Goal: Book appointment/travel/reservation

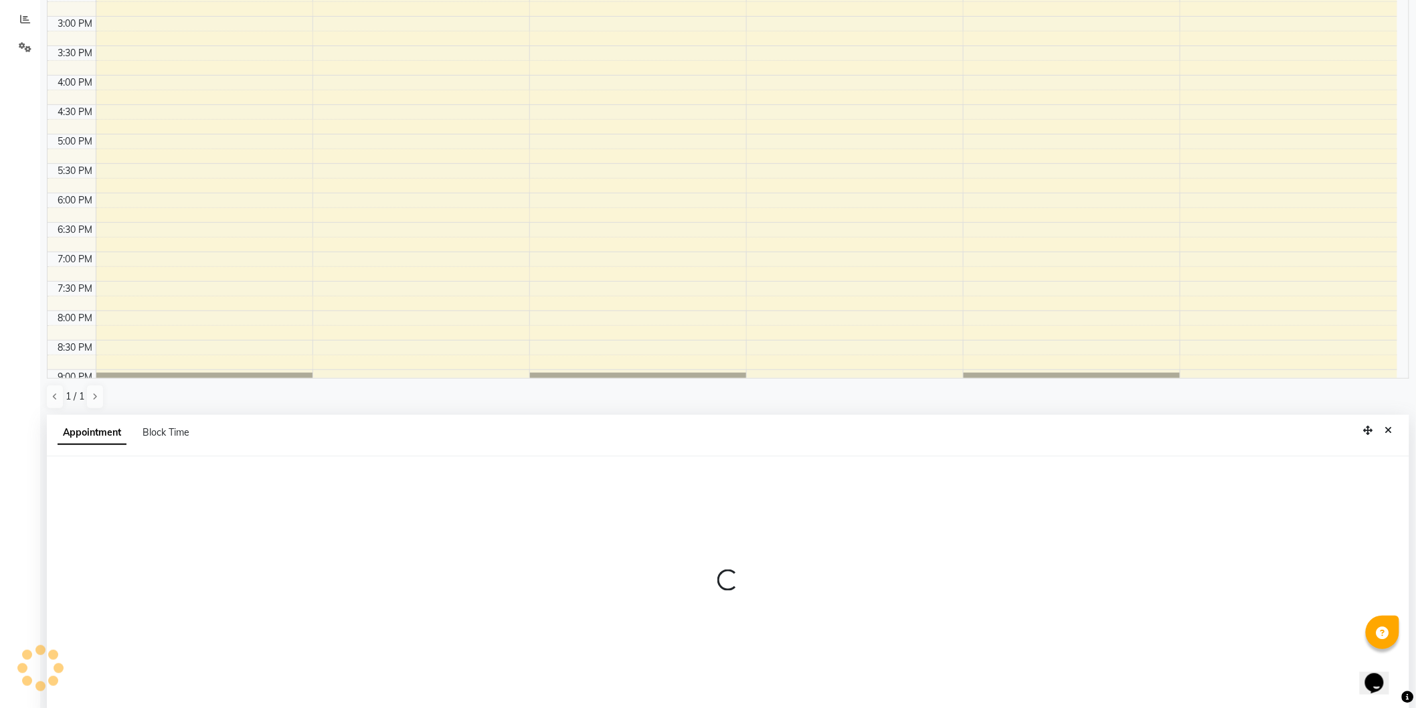
scroll to position [259, 0]
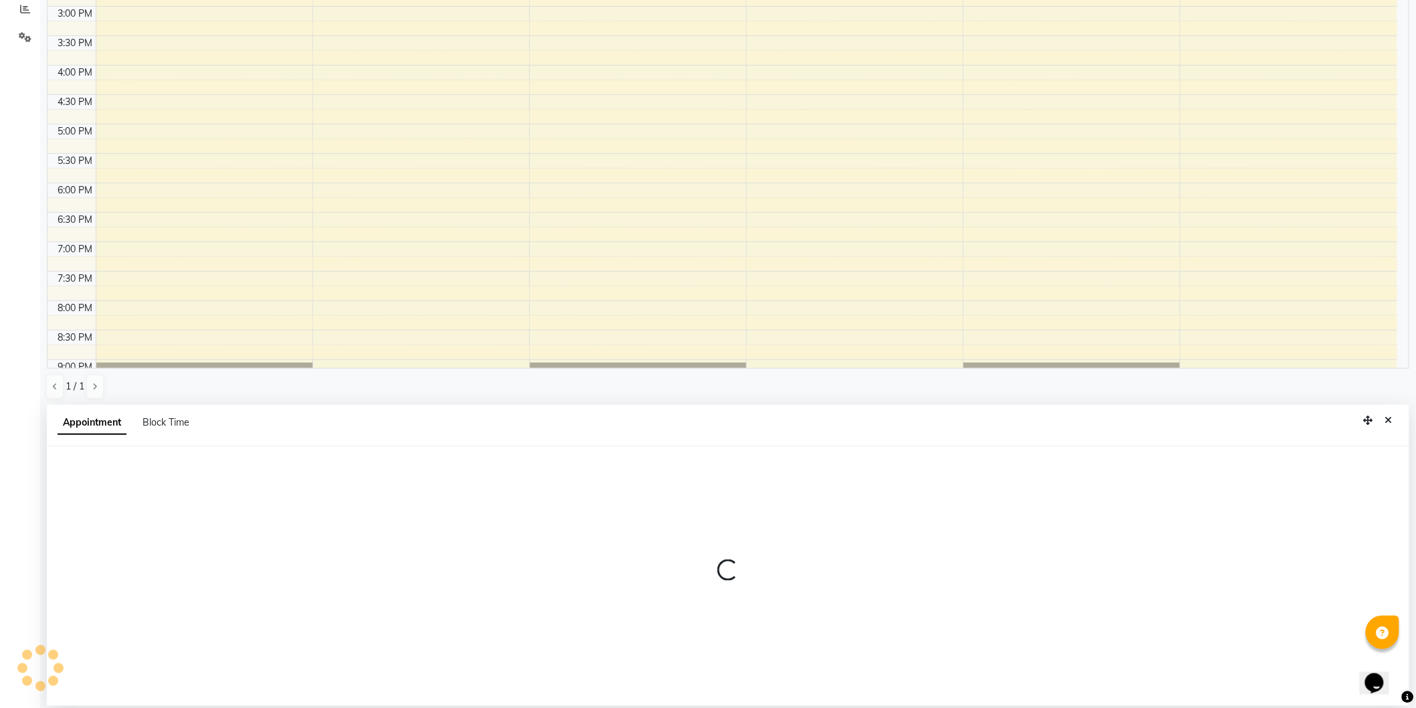
select select "30544"
select select "tentative"
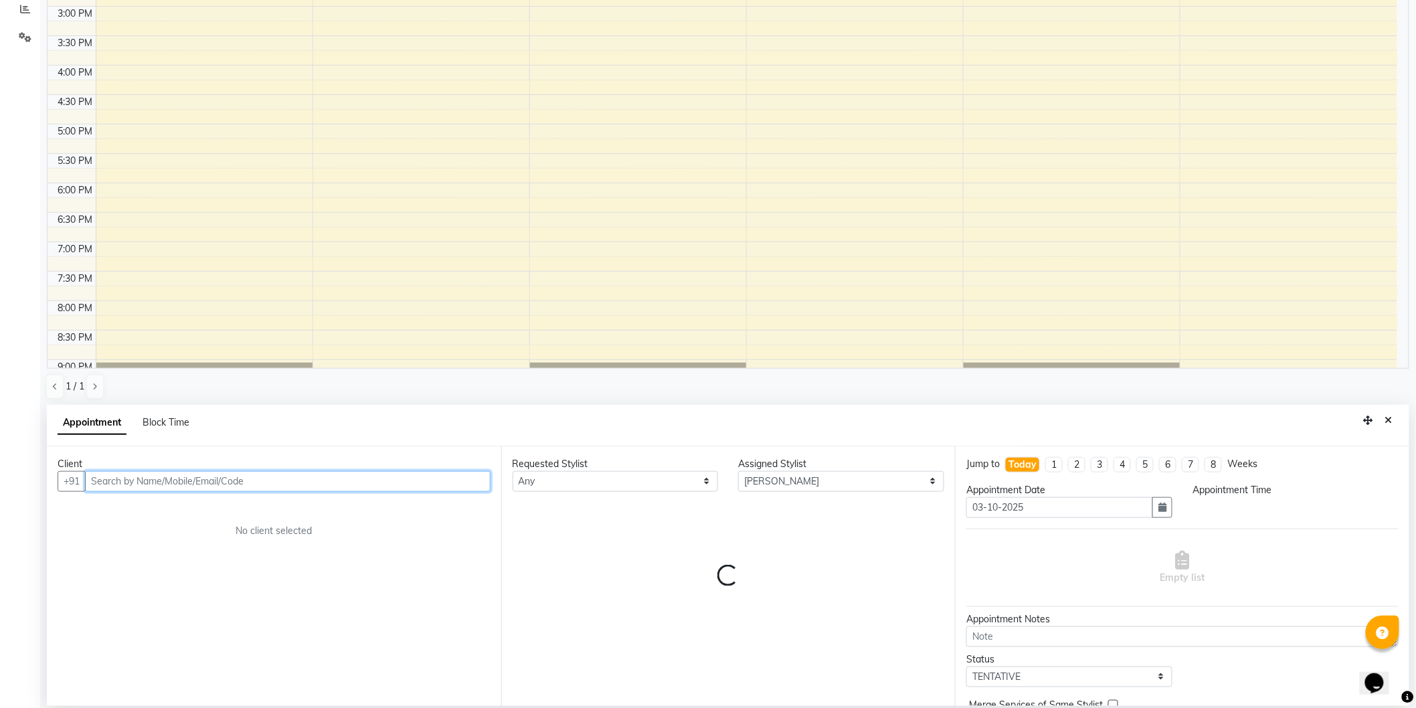
select select "735"
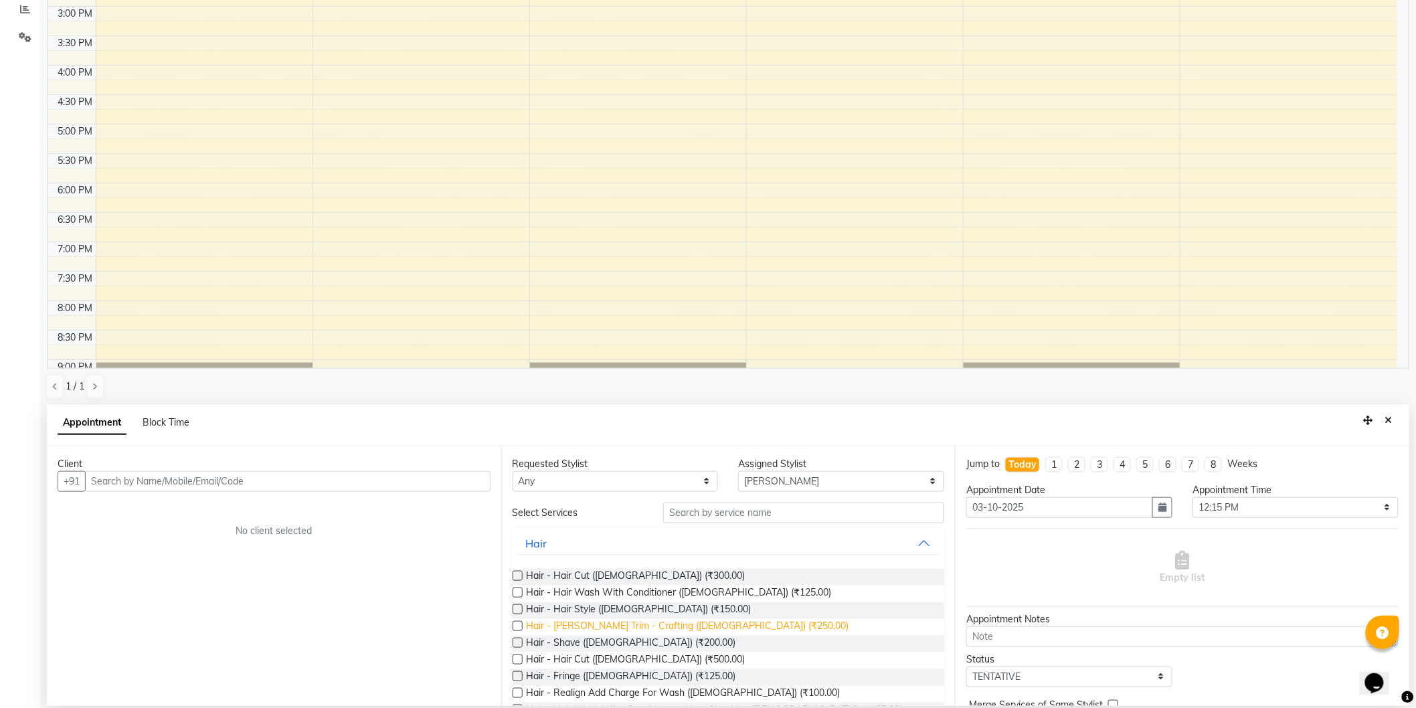
click at [640, 625] on span "Hair - [PERSON_NAME] Trim - Crafting ([DEMOGRAPHIC_DATA]) (₹250.00)" at bounding box center [688, 627] width 323 height 17
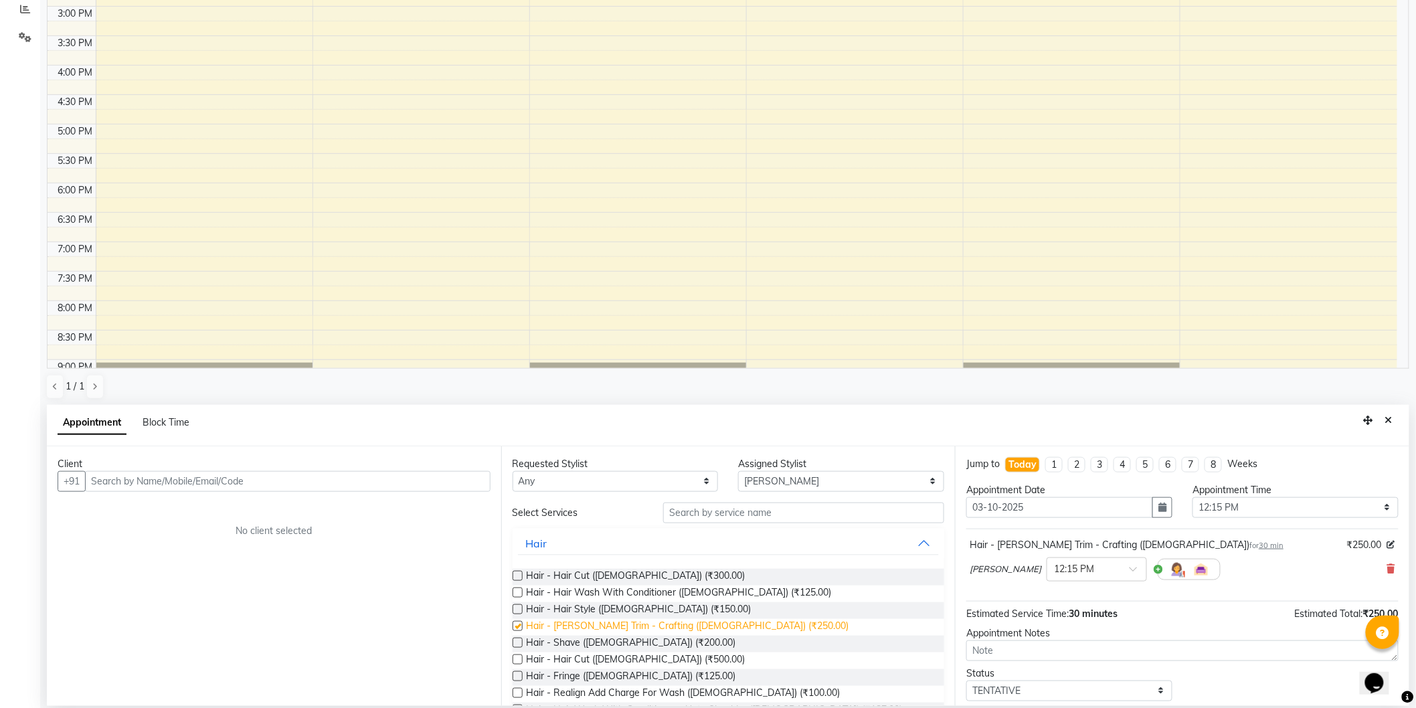
checkbox input "false"
click at [811, 476] on select "Select [PERSON_NAME] [MEDICAL_DATA][PERSON_NAME] [PERSON_NAME] [PERSON_NAME]" at bounding box center [841, 481] width 206 height 21
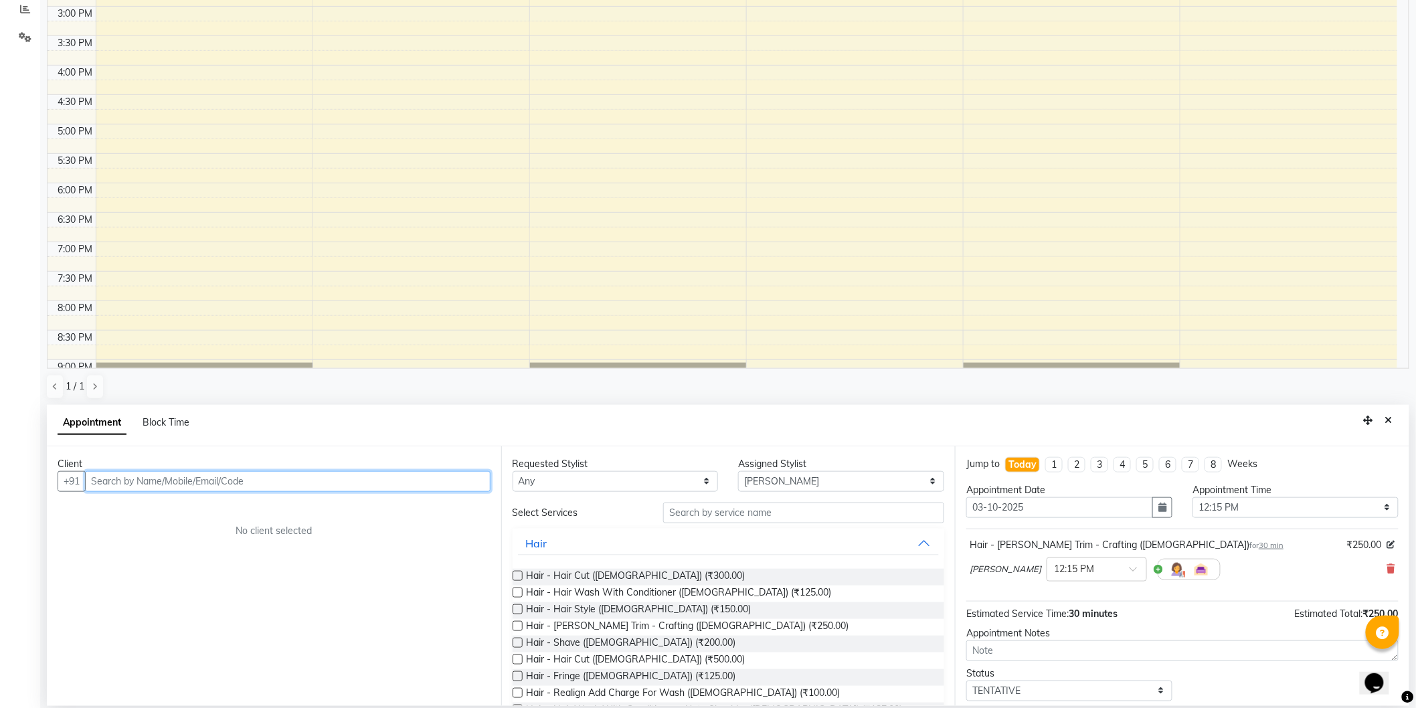
click at [229, 478] on input "text" at bounding box center [288, 481] width 406 height 21
click at [210, 505] on ngb-highlight "90******00" at bounding box center [219, 509] width 55 height 13
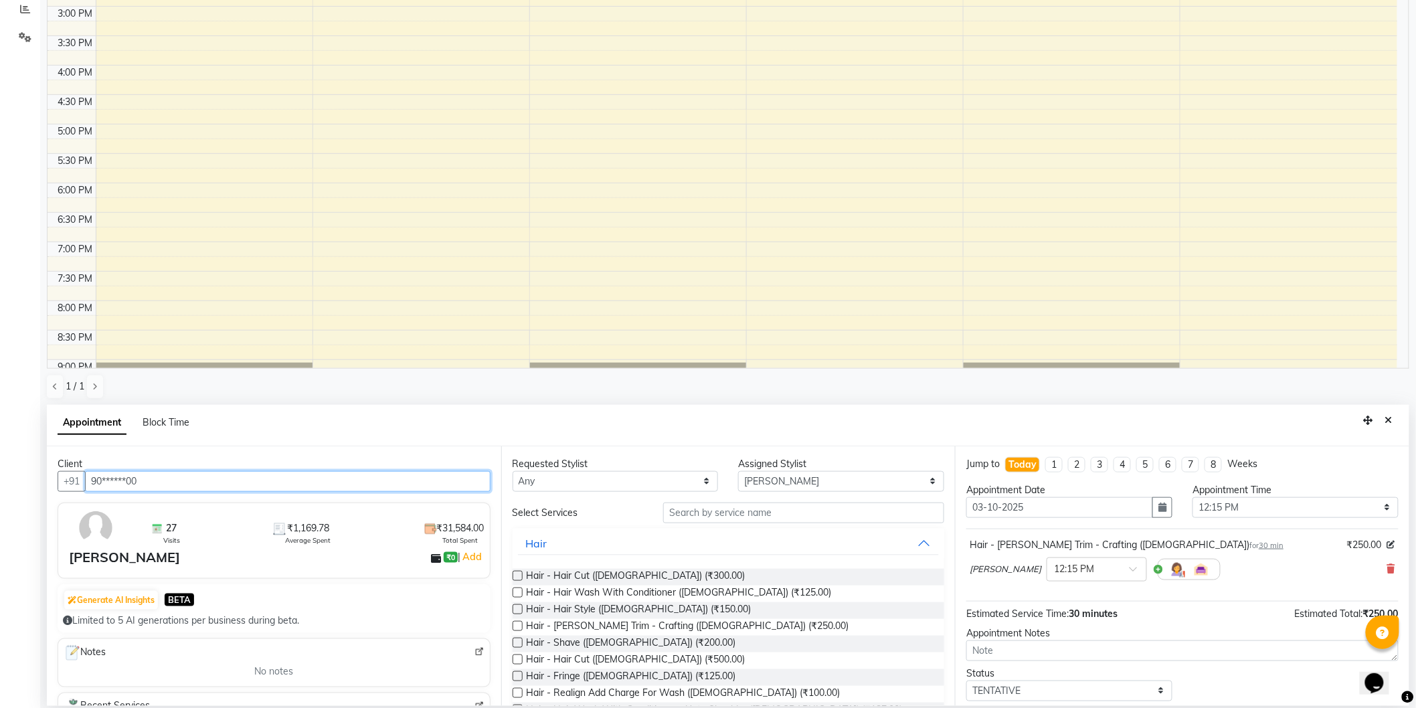
type input "90******00"
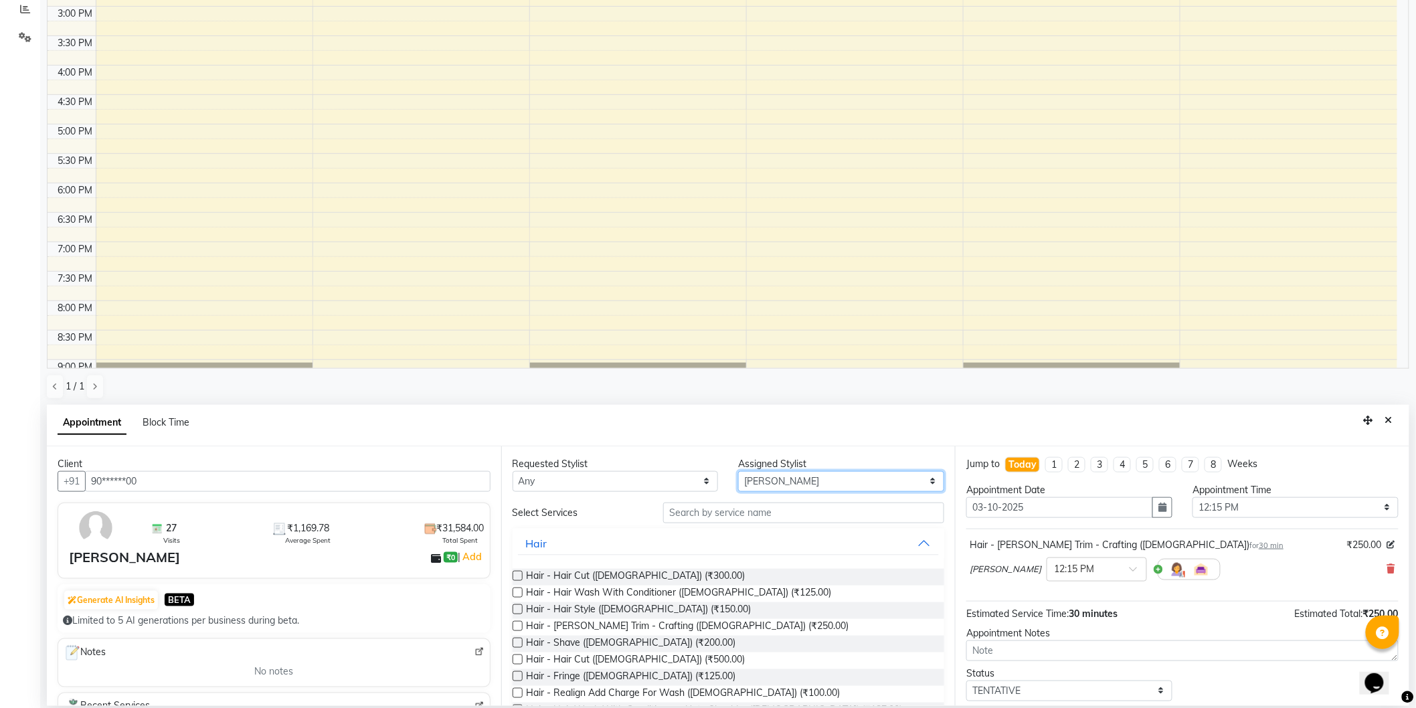
click at [833, 481] on select "Select [PERSON_NAME] [MEDICAL_DATA][PERSON_NAME] [PERSON_NAME] [PERSON_NAME]" at bounding box center [841, 481] width 206 height 21
select select "8677"
click at [738, 471] on select "Select [PERSON_NAME] [MEDICAL_DATA][PERSON_NAME] [PERSON_NAME] [PERSON_NAME]" at bounding box center [841, 481] width 206 height 21
click at [523, 574] on div "Hair - Hair Cut ([DEMOGRAPHIC_DATA]) (₹300.00)" at bounding box center [729, 577] width 432 height 17
click at [519, 574] on label at bounding box center [518, 576] width 10 height 10
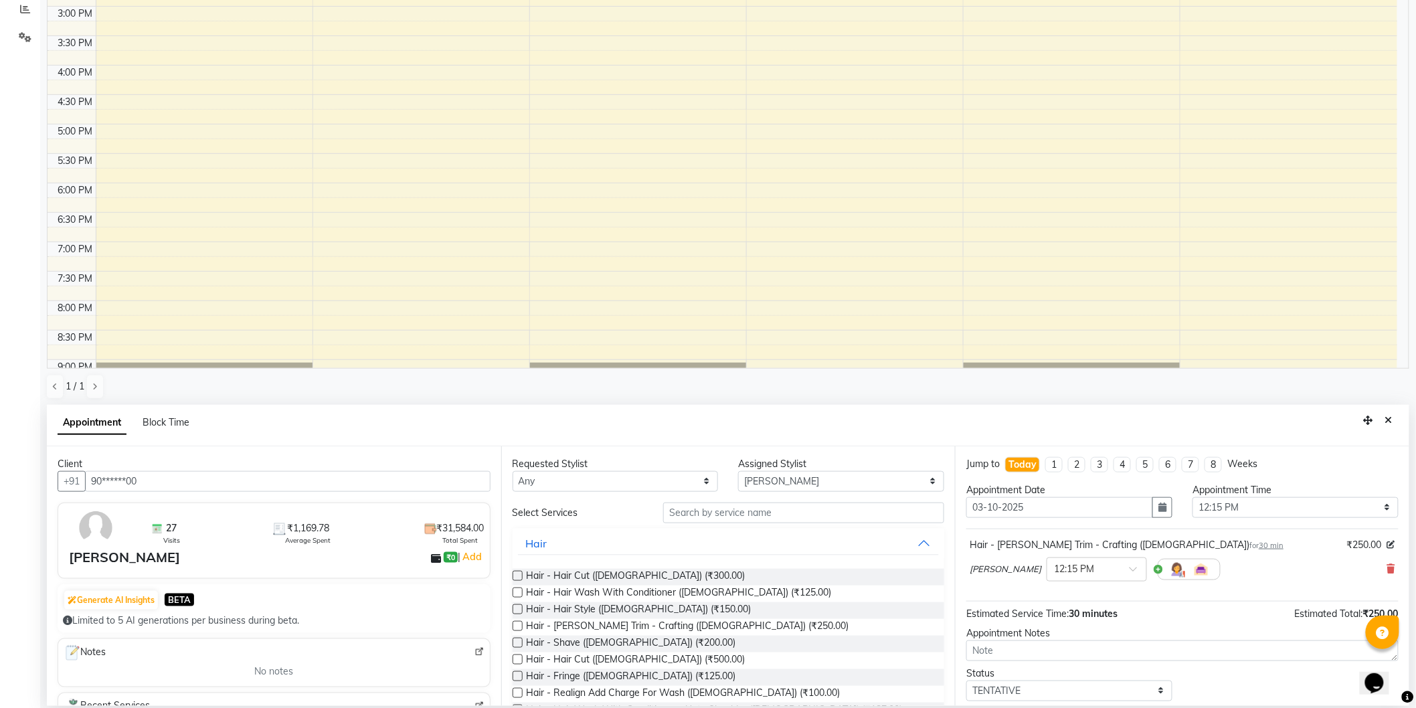
click at [519, 574] on input "checkbox" at bounding box center [517, 577] width 9 height 9
checkbox input "false"
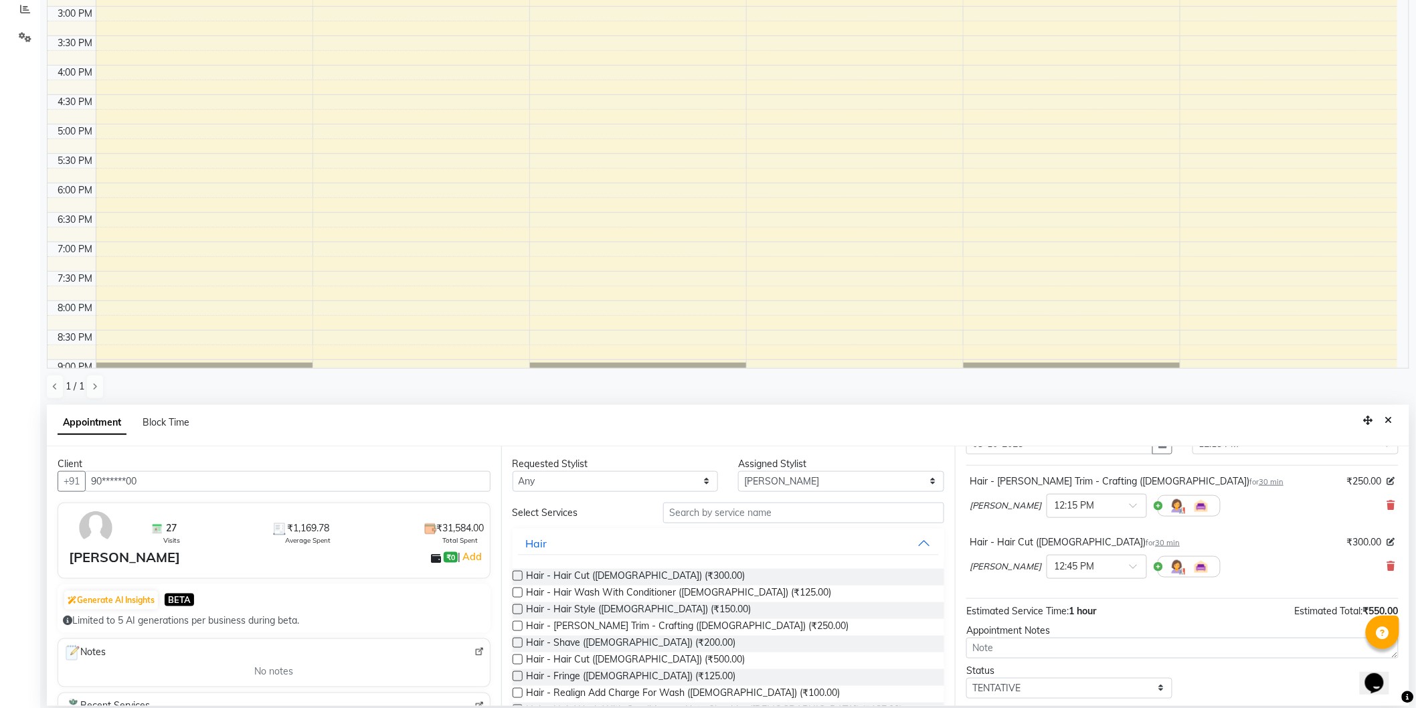
scroll to position [141, 0]
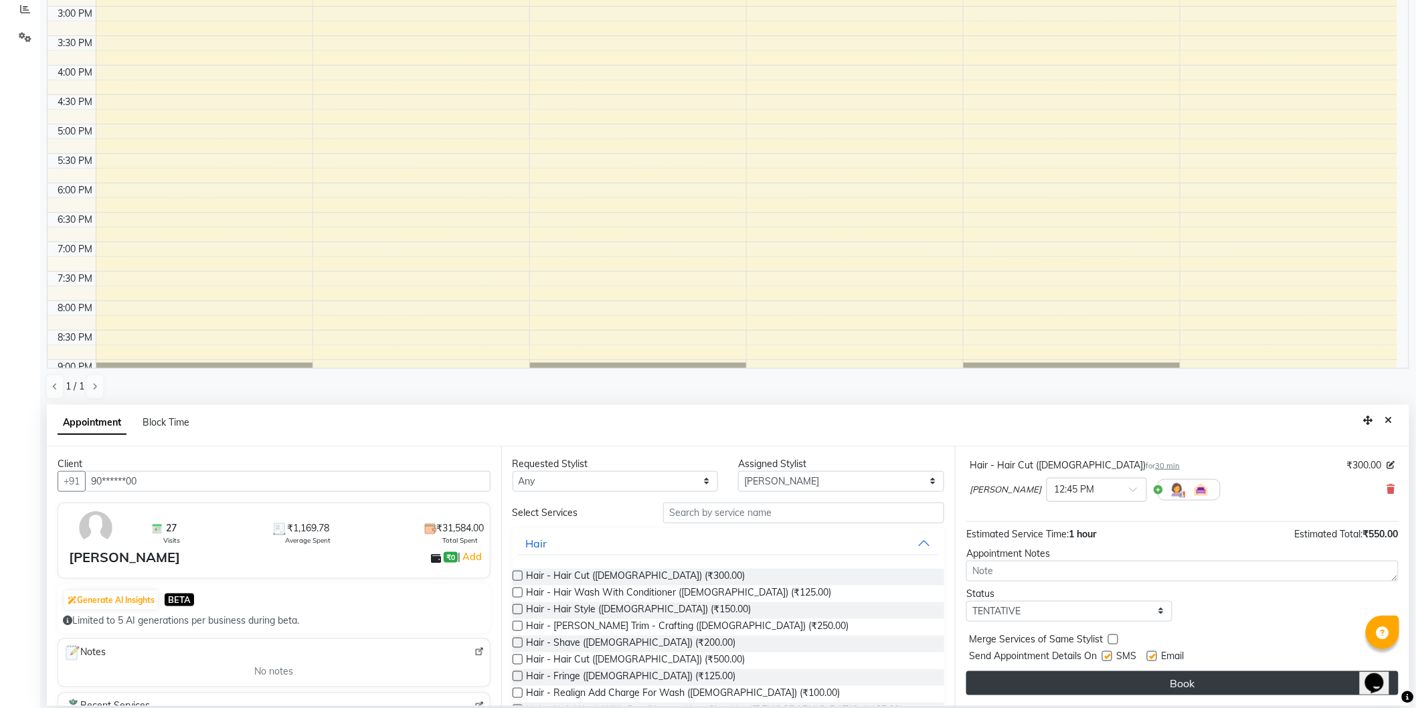
click at [1181, 685] on button "Book" at bounding box center [1183, 683] width 432 height 24
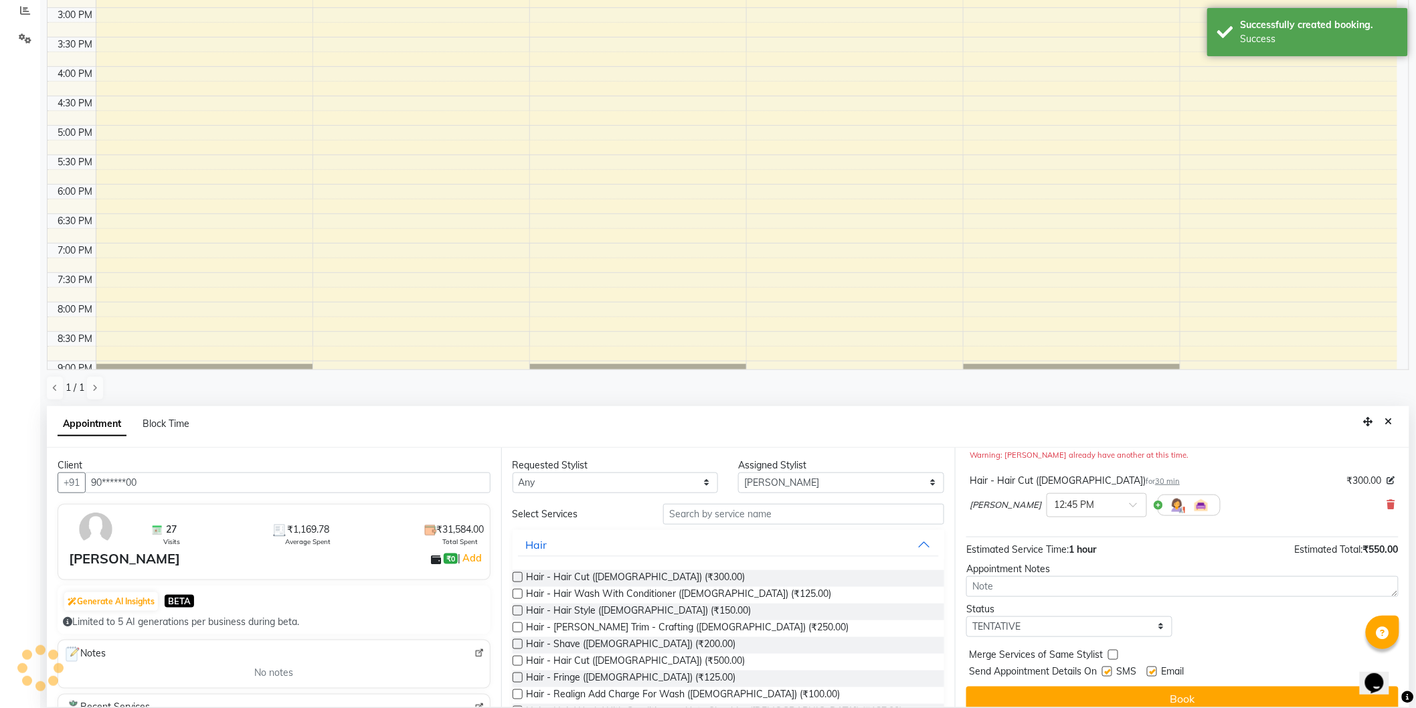
scroll to position [0, 0]
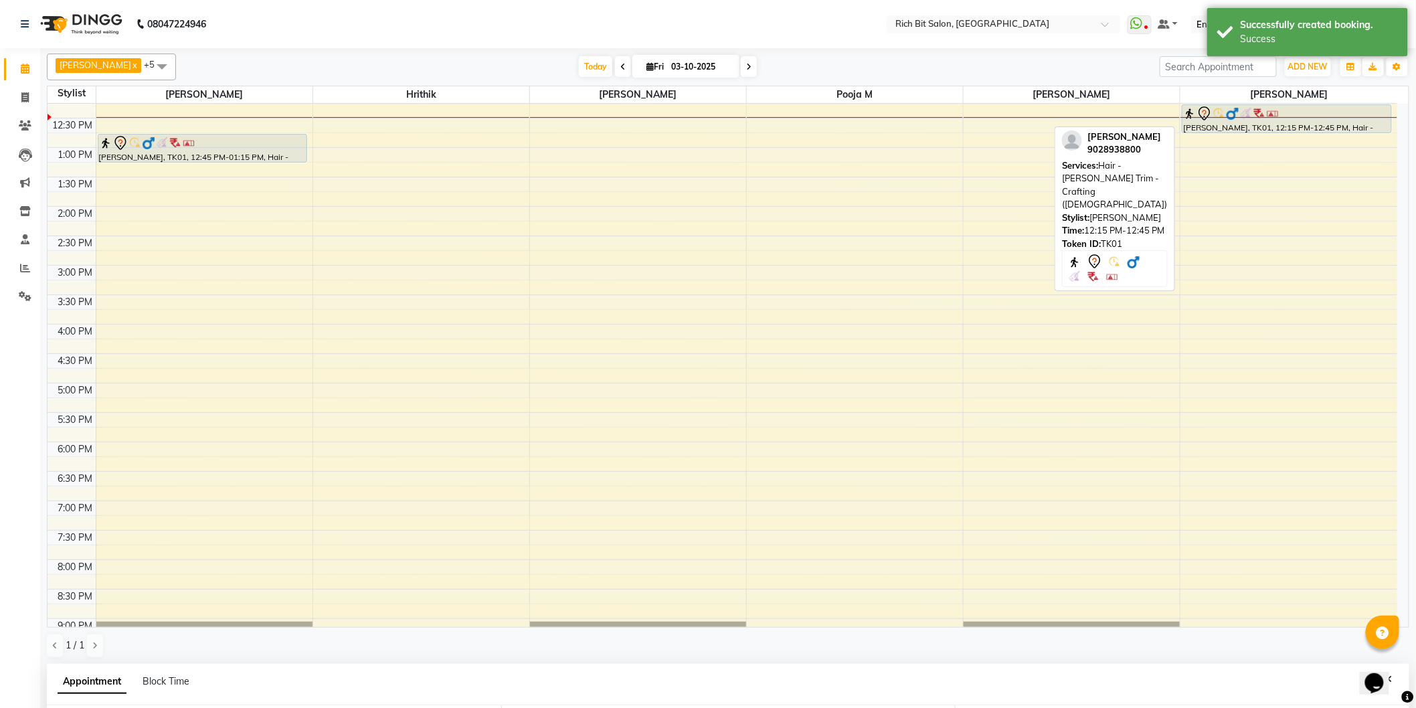
click at [1202, 119] on icon at bounding box center [1205, 114] width 16 height 16
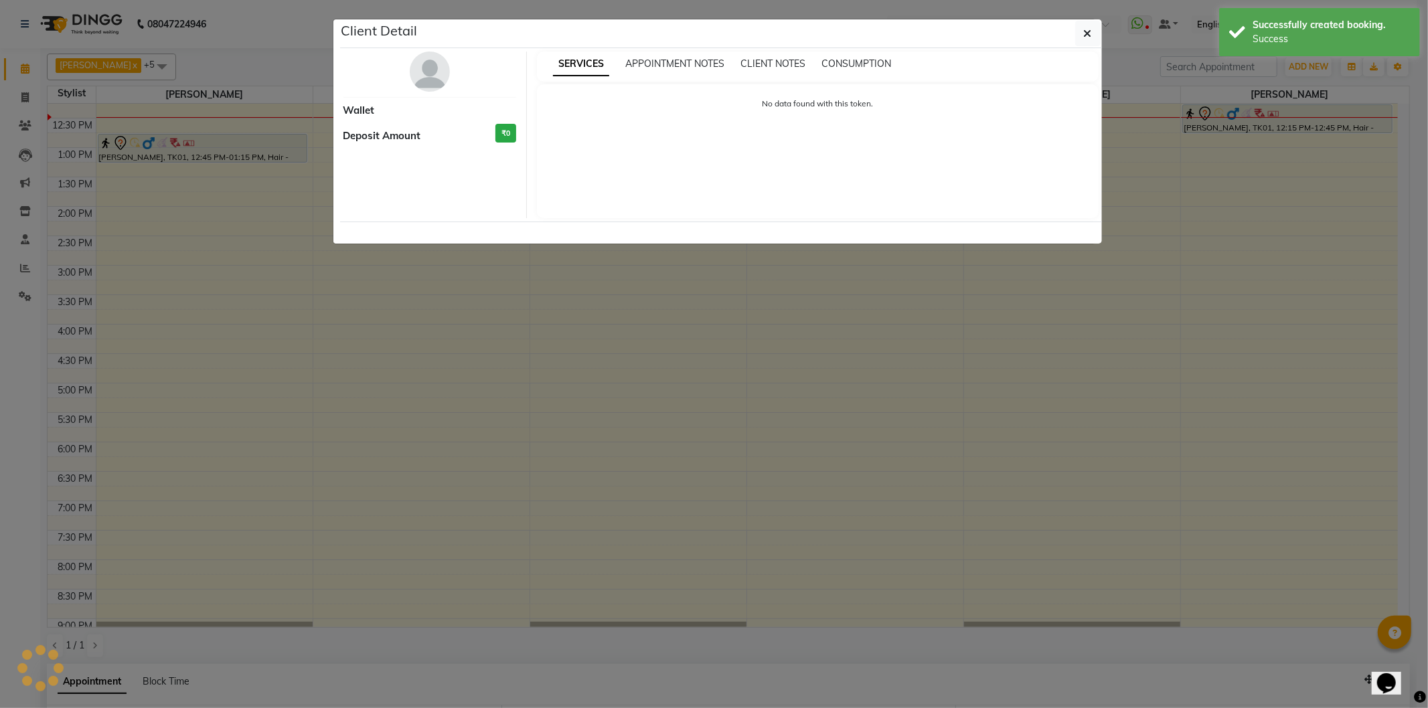
select select "7"
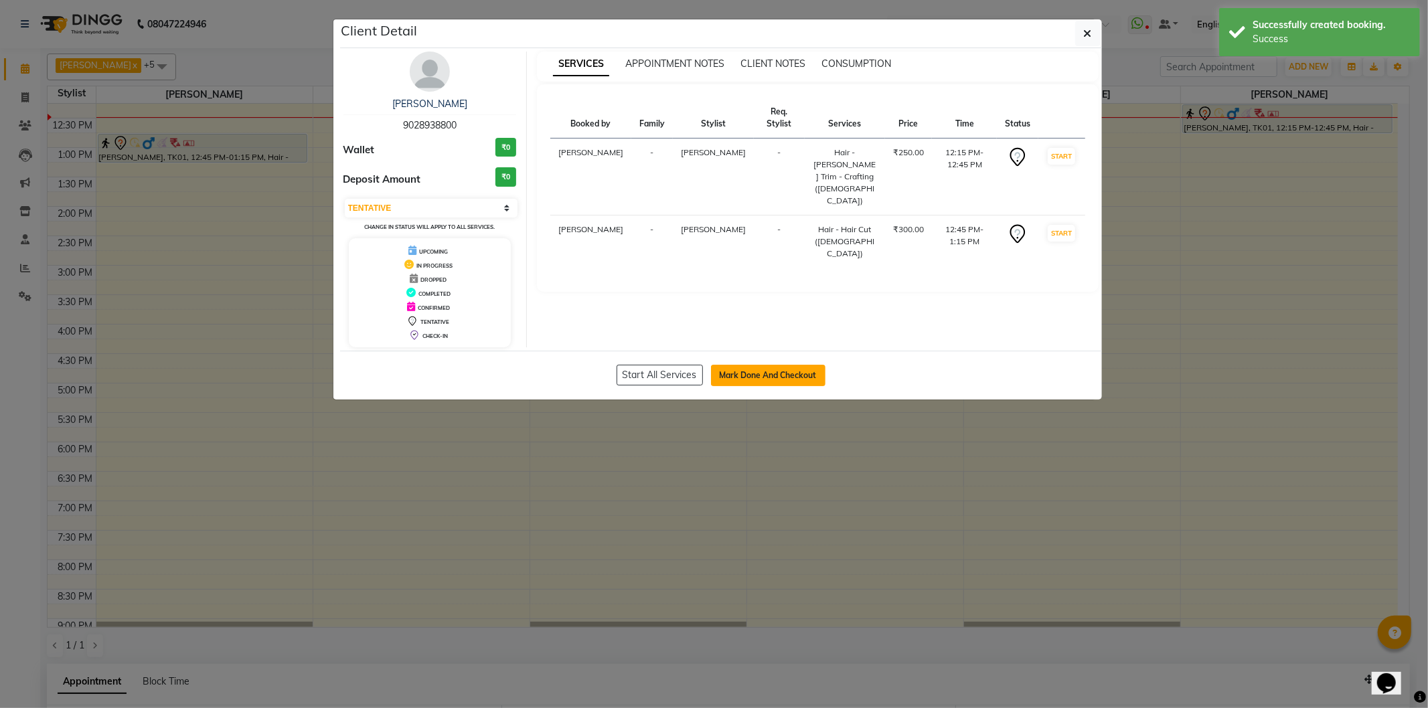
click at [750, 369] on button "Mark Done And Checkout" at bounding box center [768, 375] width 114 height 21
select select "service"
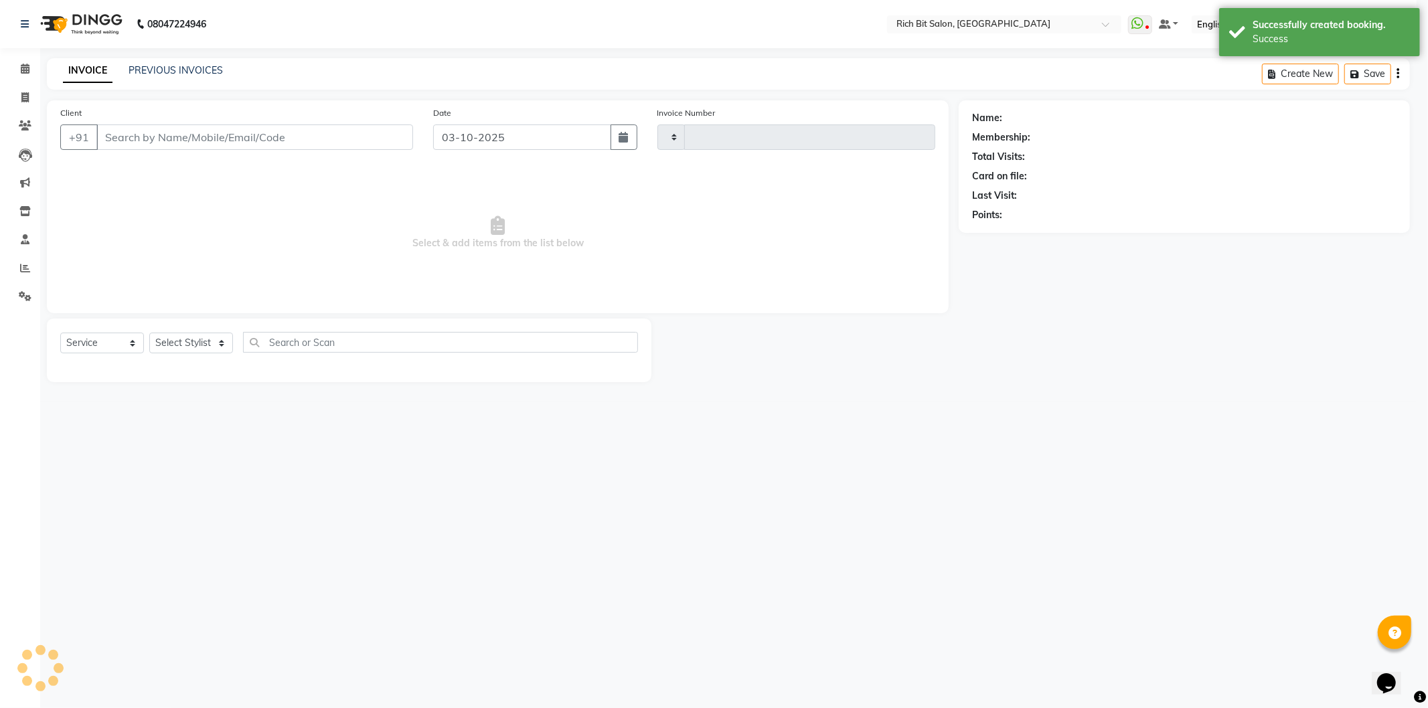
type input "1298"
select select "609"
type input "90******00"
select select "30544"
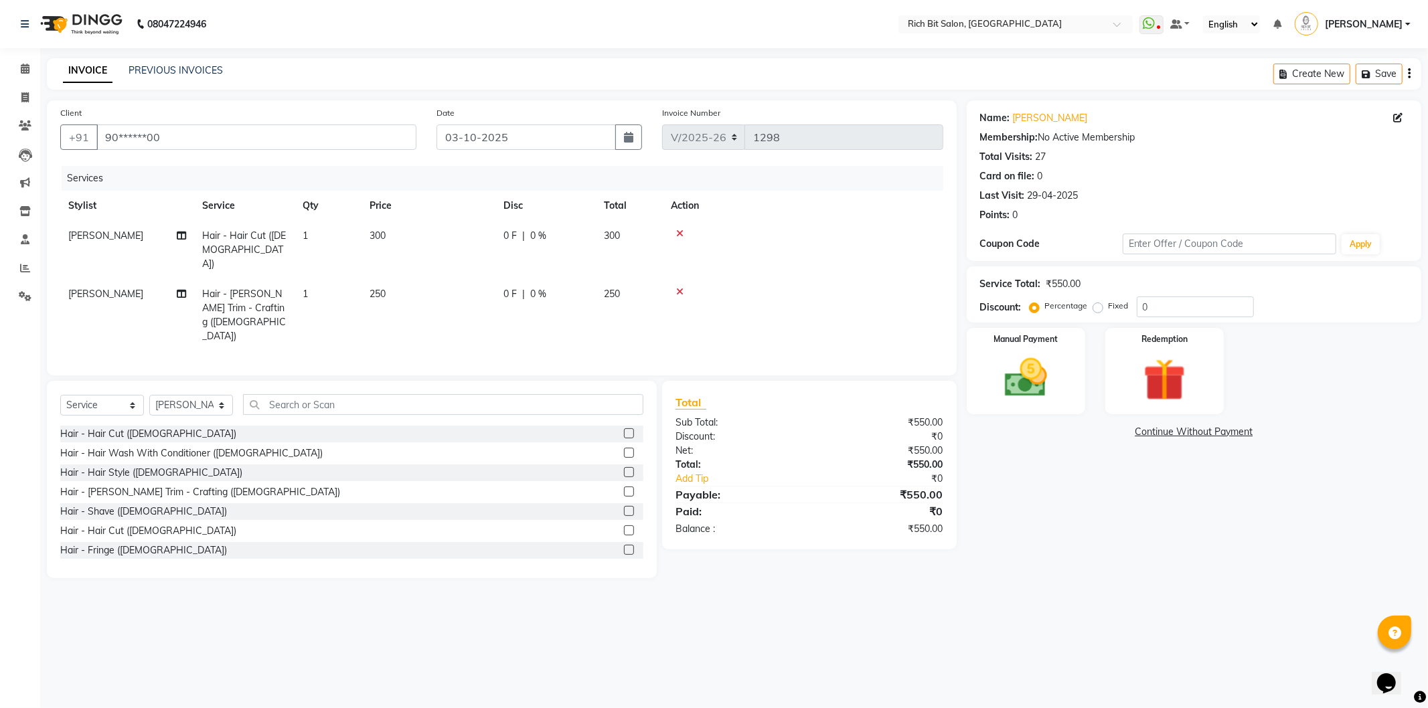
click at [554, 285] on td "0 F | 0 %" at bounding box center [545, 315] width 100 height 72
select select "30544"
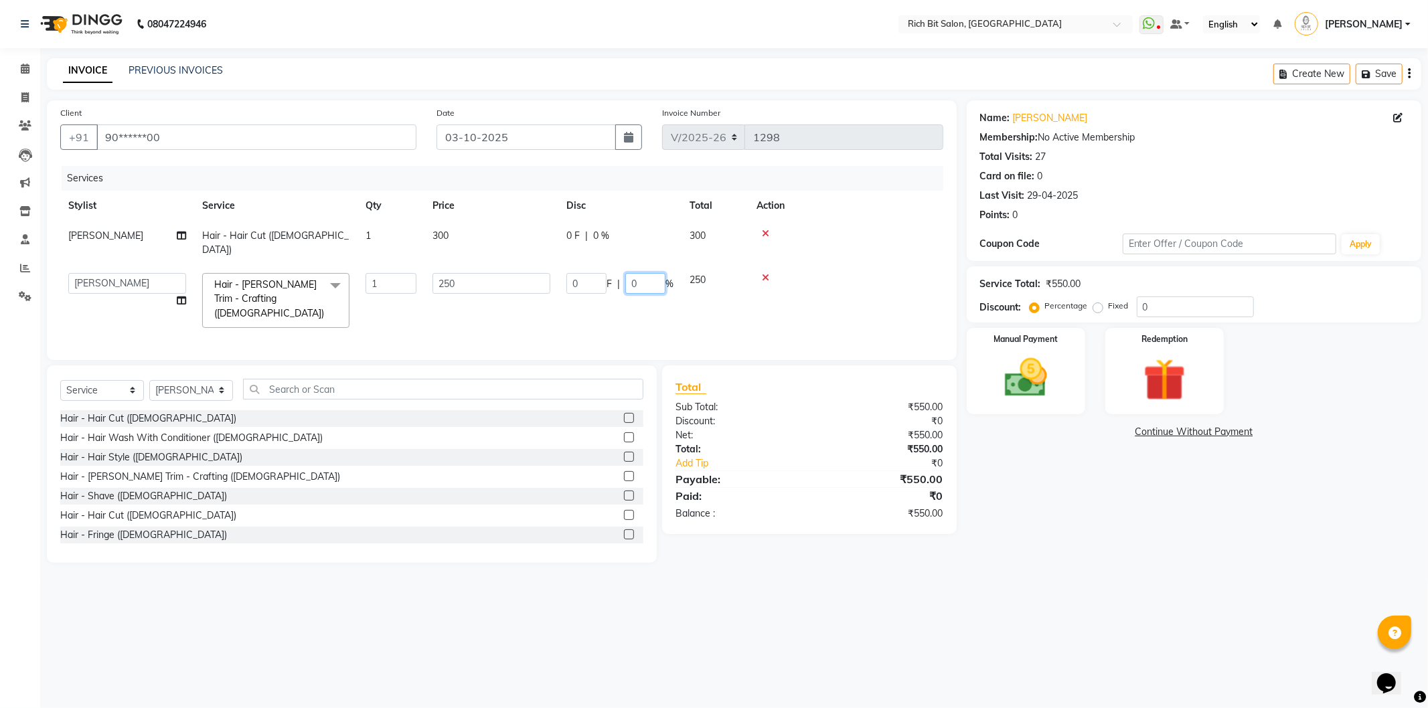
click at [645, 273] on input "0" at bounding box center [645, 283] width 40 height 21
type input "020"
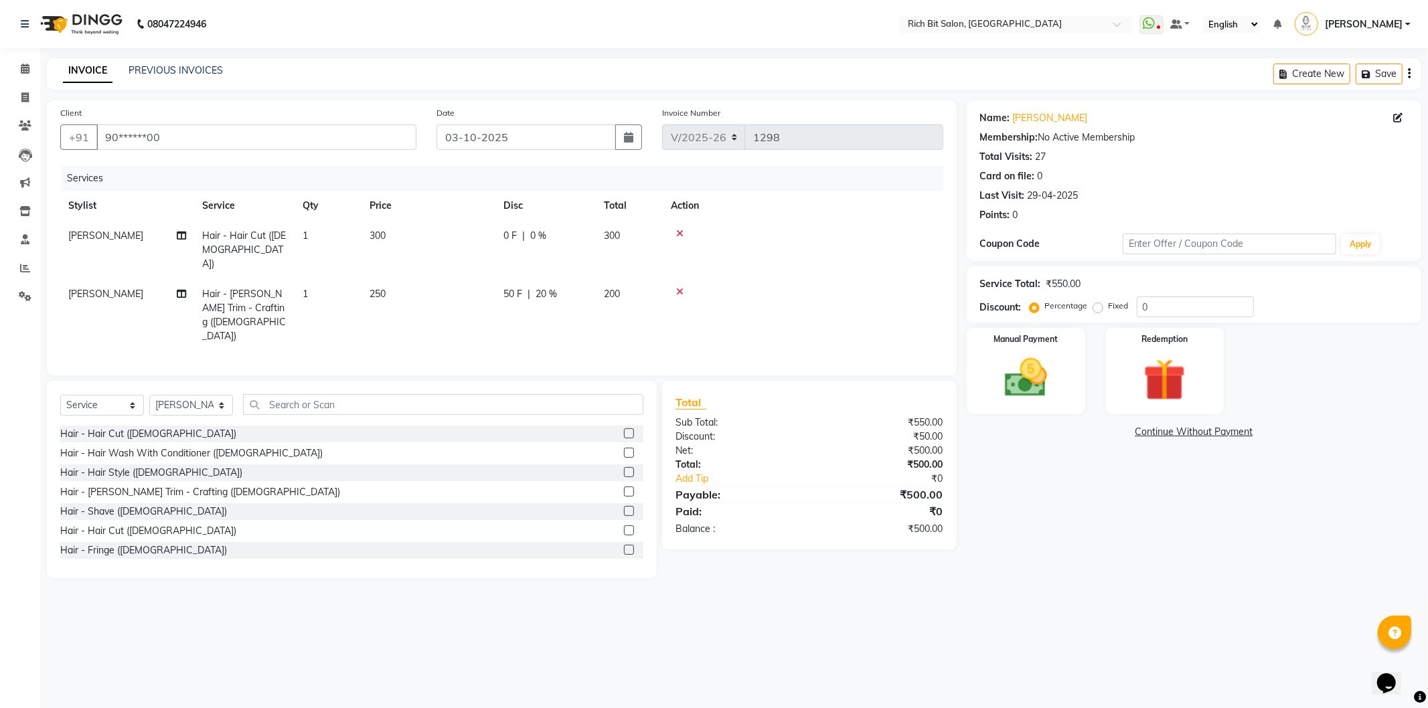
click at [810, 279] on td at bounding box center [803, 315] width 280 height 72
click at [1046, 382] on img at bounding box center [1026, 378] width 72 height 51
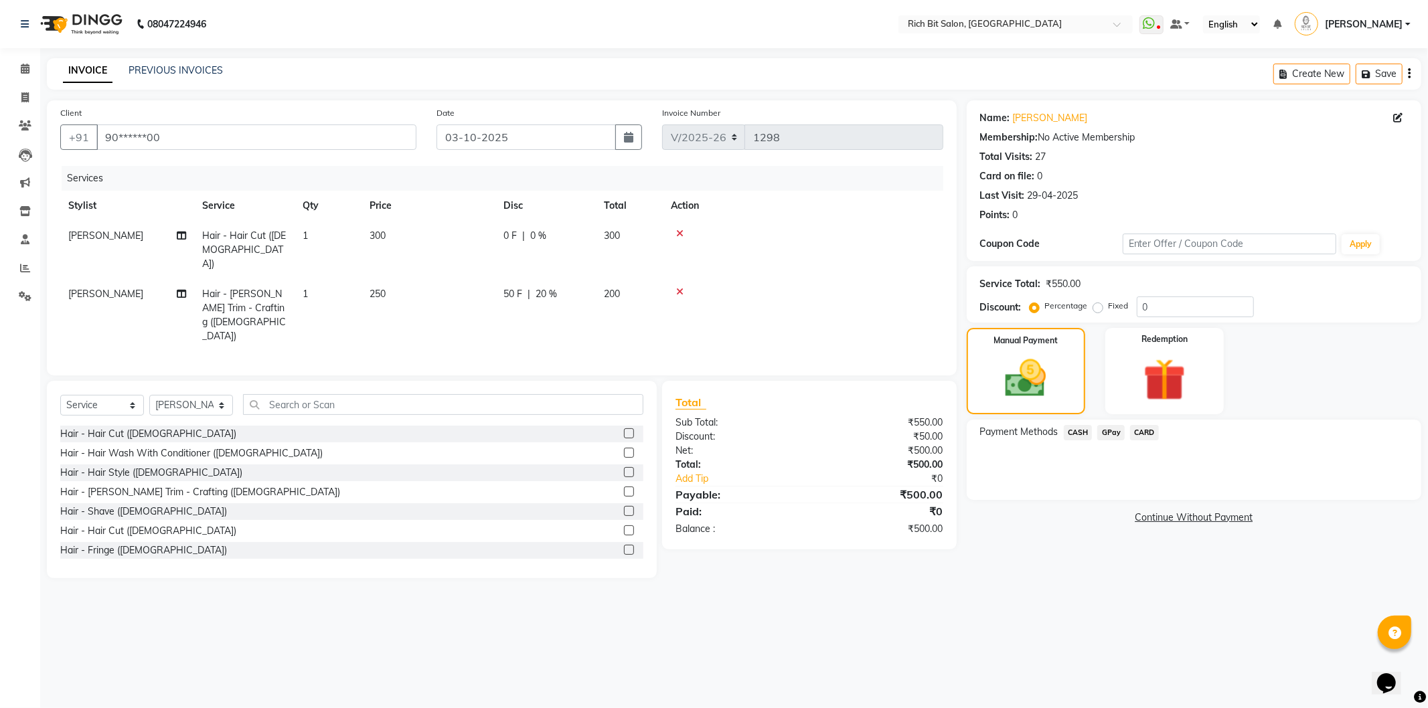
click at [1116, 435] on span "GPay" at bounding box center [1110, 432] width 27 height 15
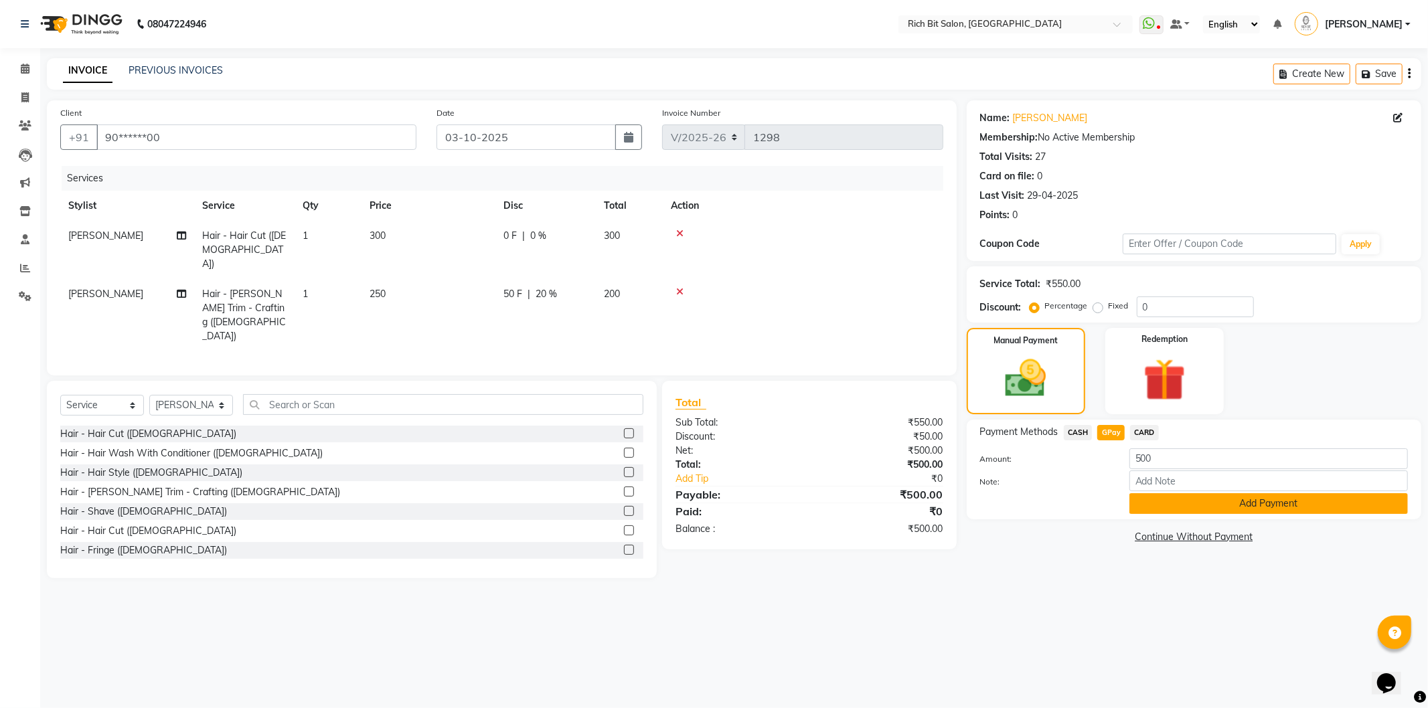
click at [1163, 509] on button "Add Payment" at bounding box center [1268, 503] width 278 height 21
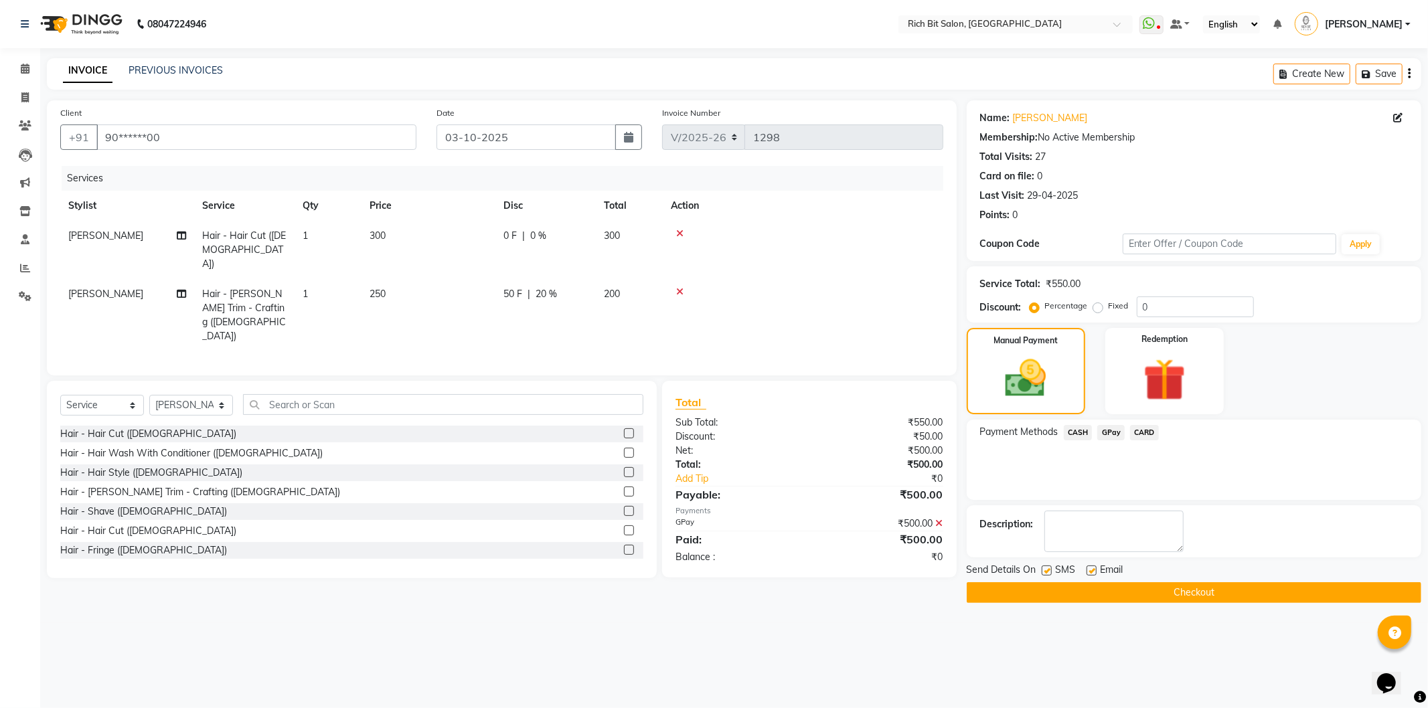
click at [1134, 586] on button "Checkout" at bounding box center [1194, 592] width 455 height 21
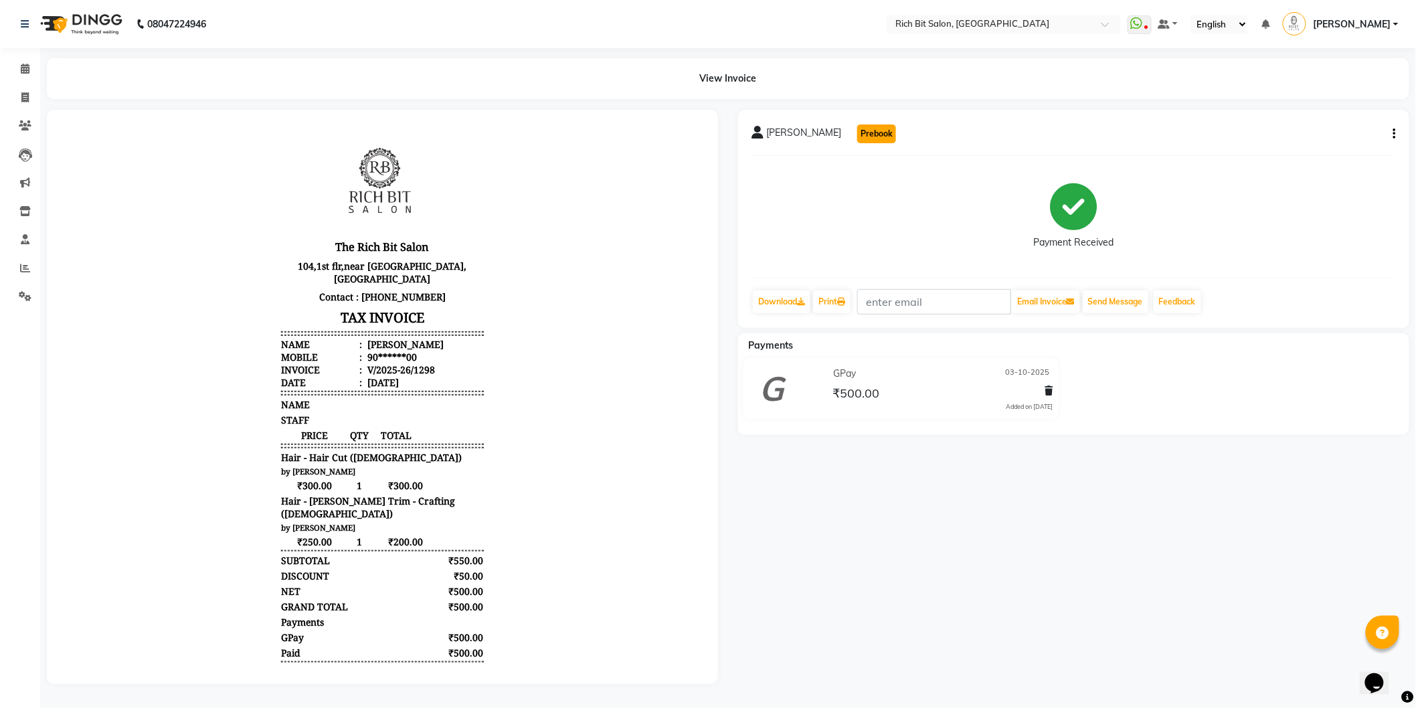
click at [882, 134] on button "Prebook" at bounding box center [876, 134] width 39 height 19
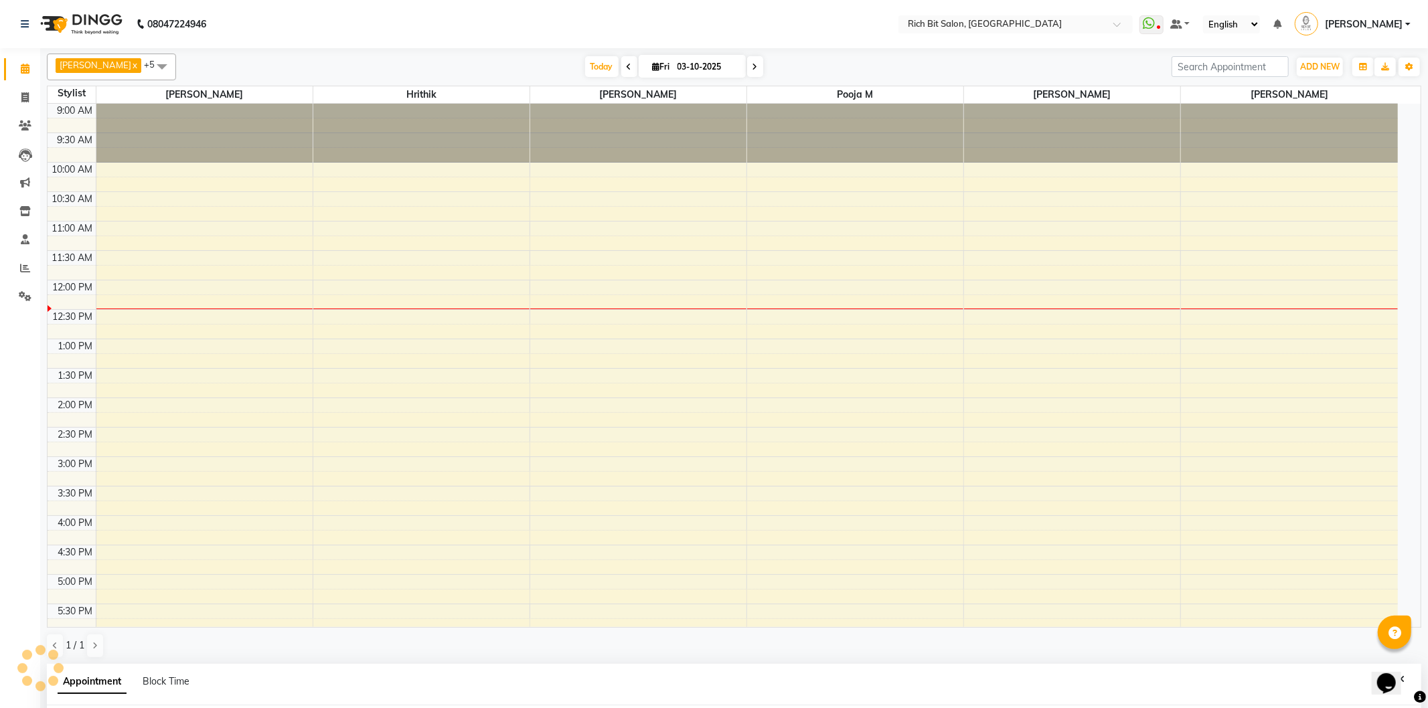
select select "8677"
select select "tentative"
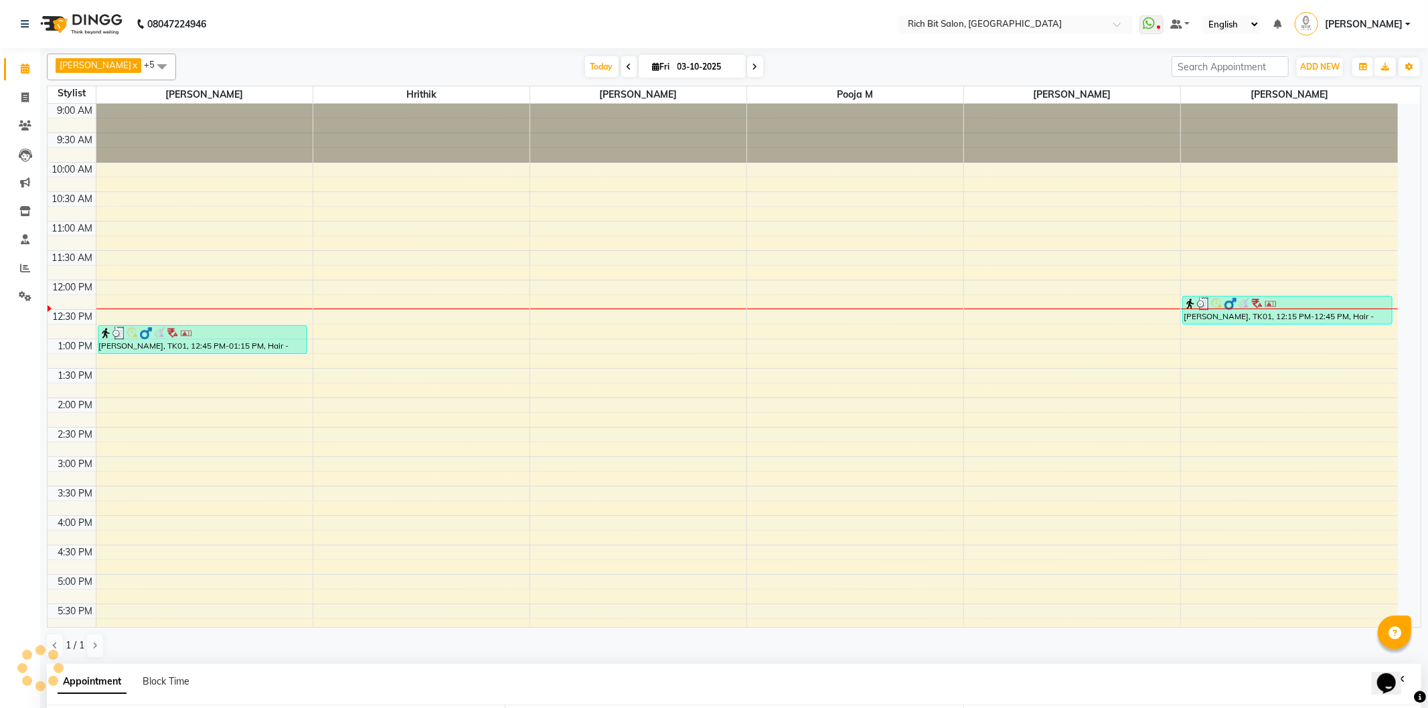
select select "600"
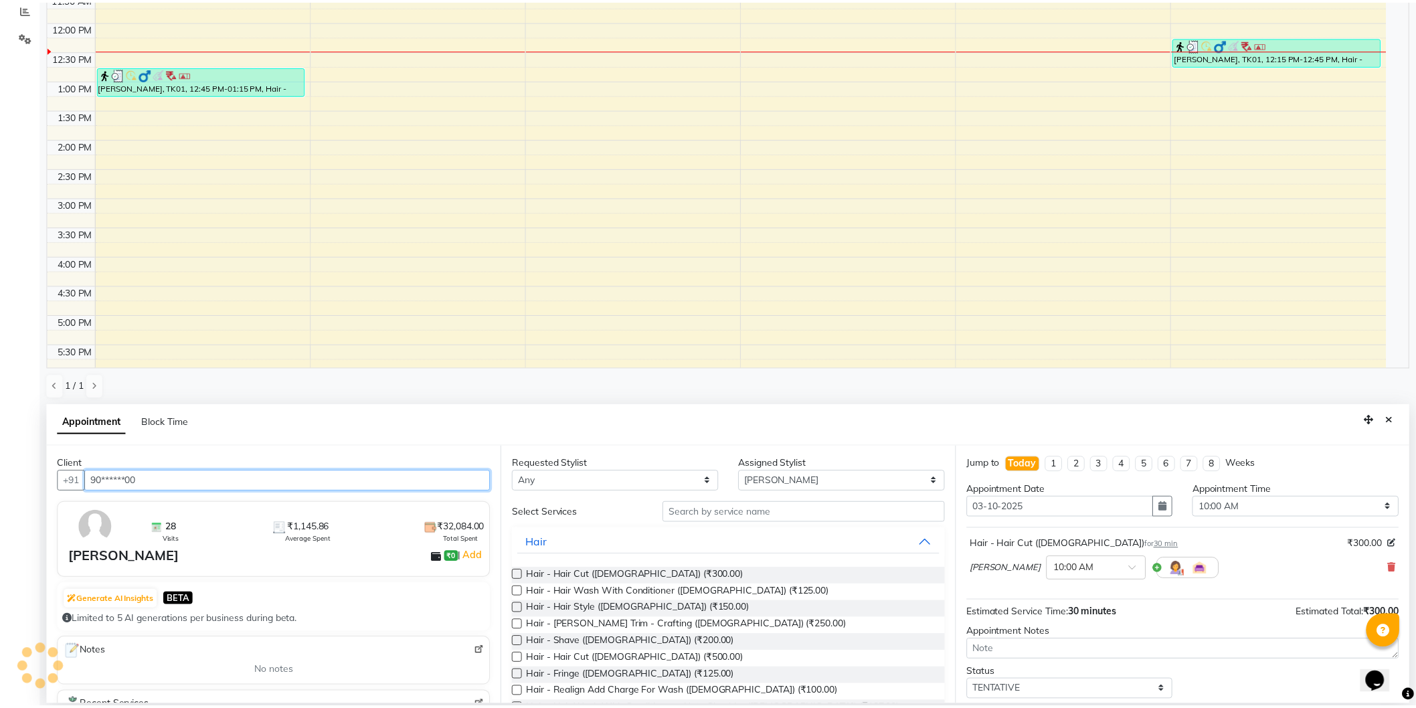
scroll to position [177, 0]
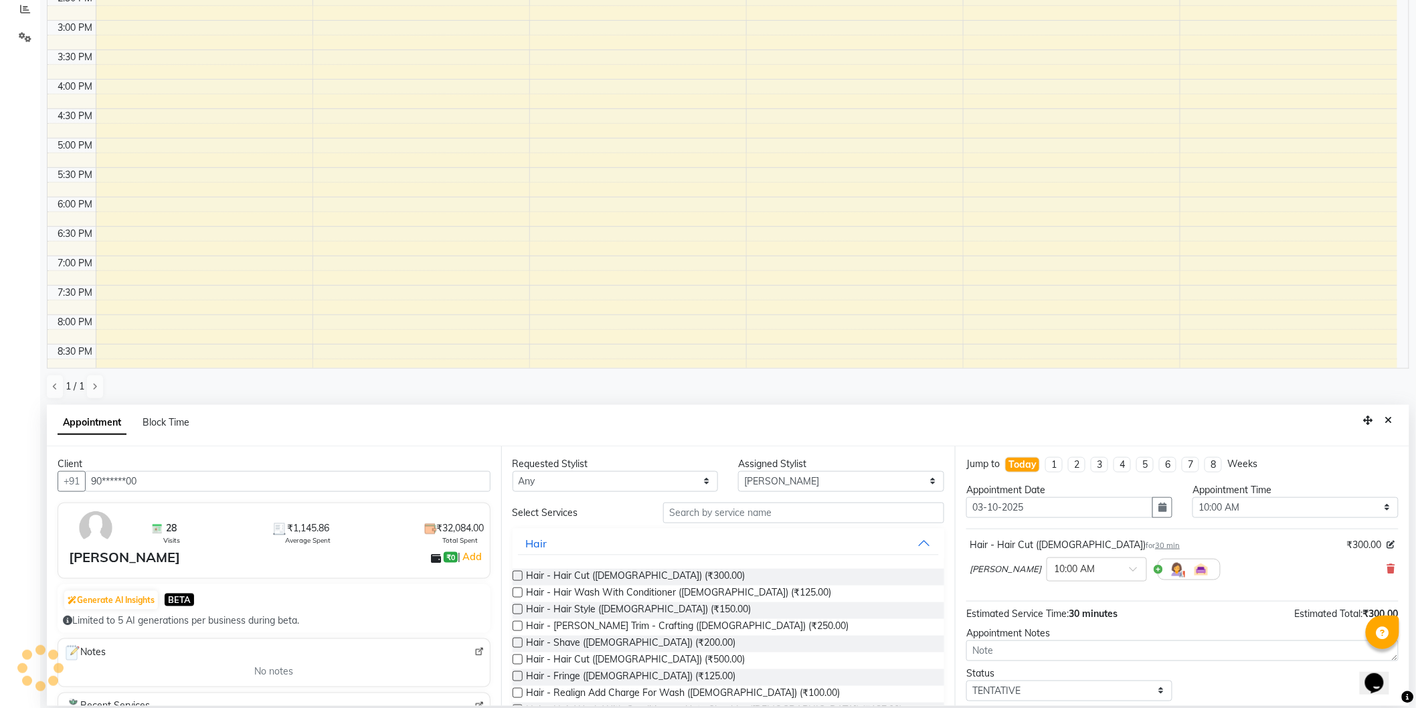
click at [1387, 422] on button "Close" at bounding box center [1389, 420] width 19 height 21
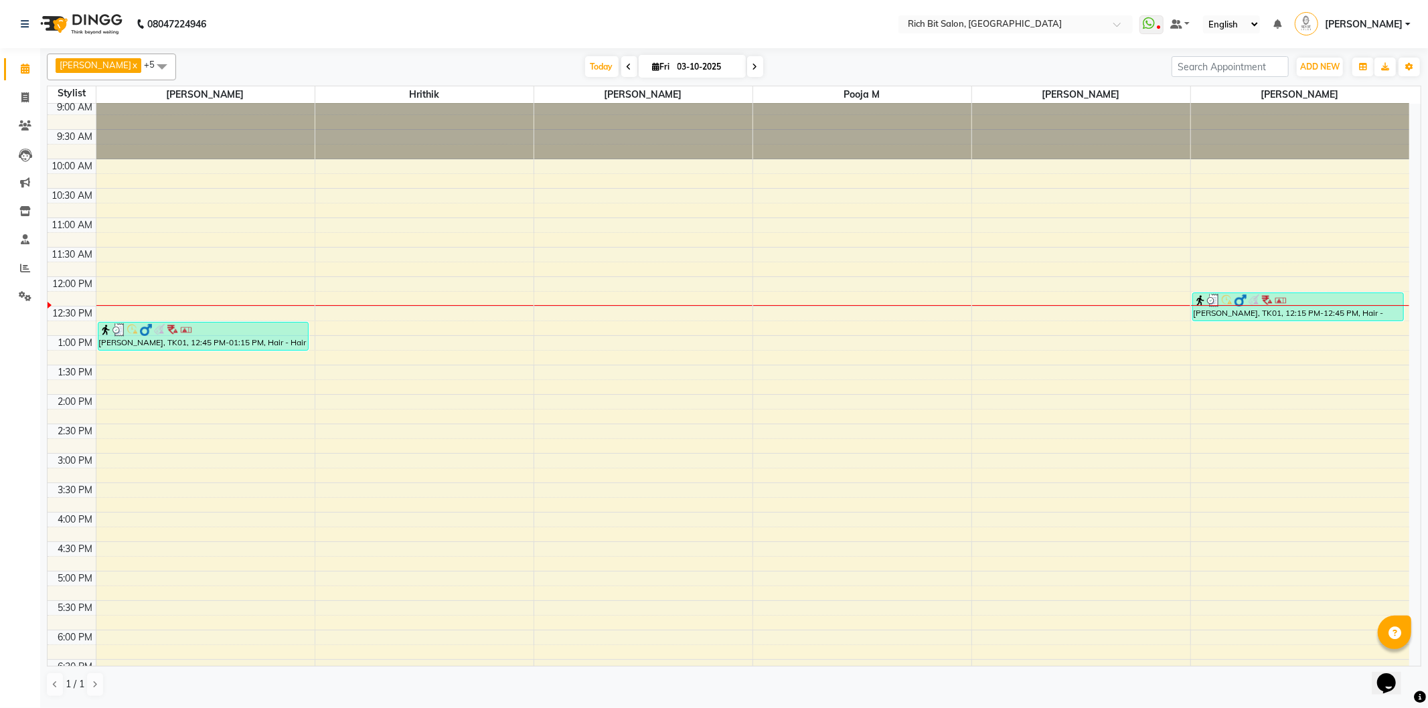
scroll to position [0, 0]
